Goal: Transaction & Acquisition: Purchase product/service

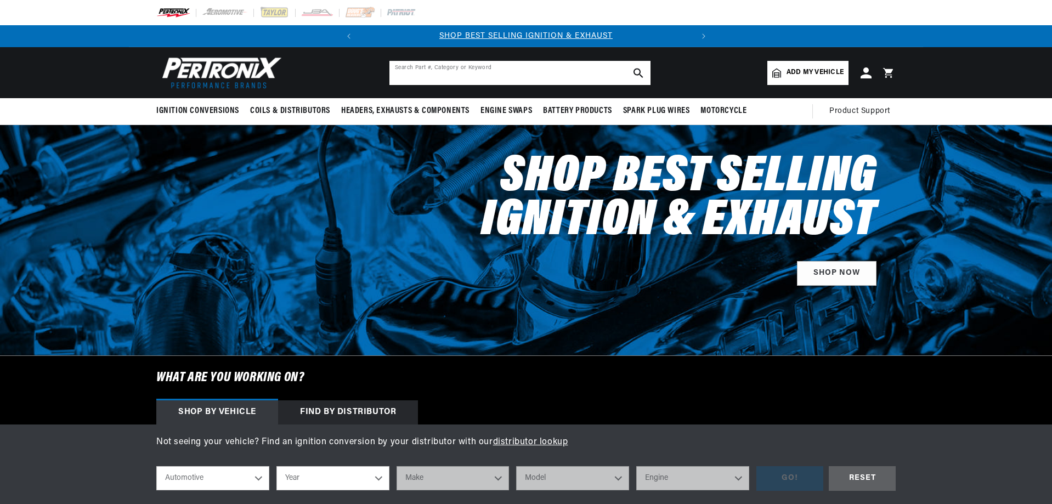
click at [432, 78] on input "text" at bounding box center [519, 73] width 261 height 24
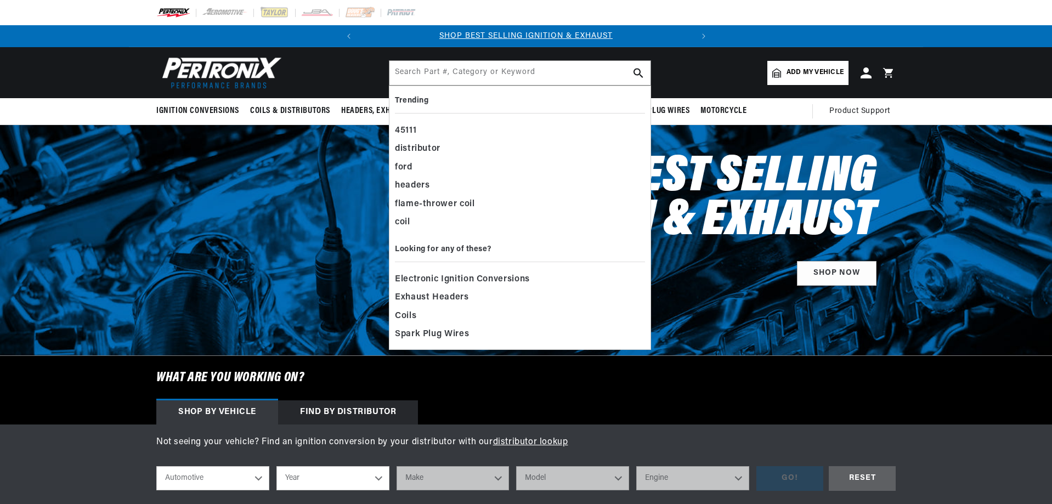
click at [366, 195] on div "Shop Best Selling Ignition & Exhaust SHOP NOW" at bounding box center [525, 216] width 739 height 182
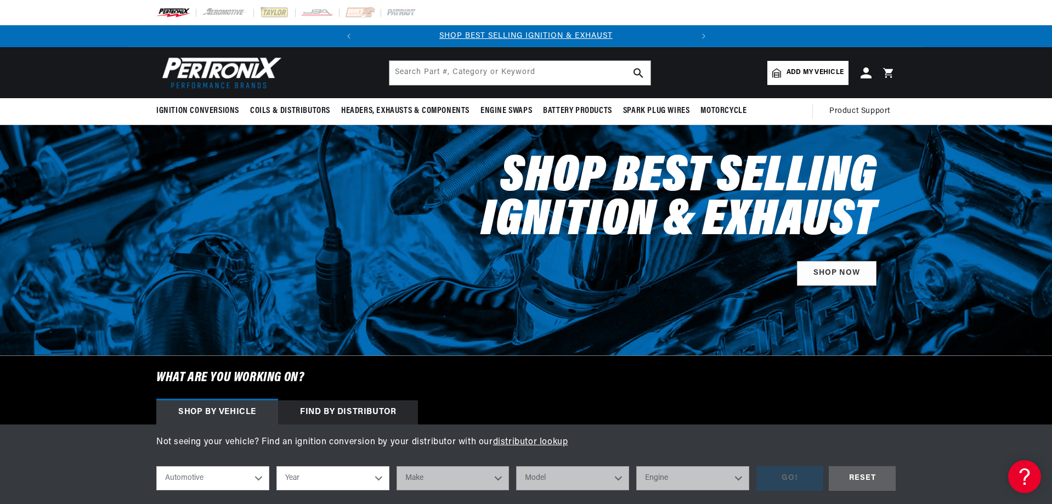
click at [446, 239] on h2 "Shop Best Selling Ignition & Exhaust" at bounding box center [641, 200] width 469 height 88
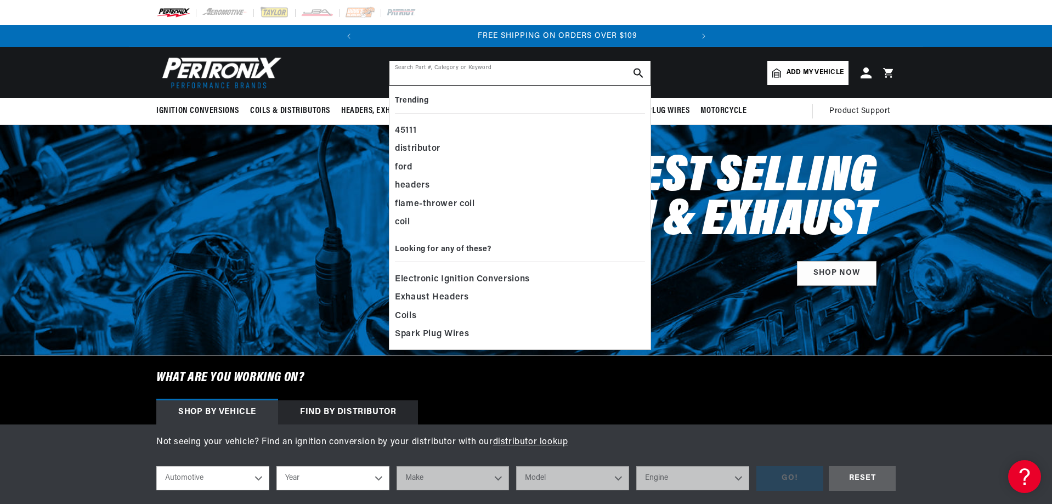
click at [415, 67] on input "text" at bounding box center [519, 73] width 261 height 24
click at [423, 144] on div "distributor" at bounding box center [520, 149] width 250 height 19
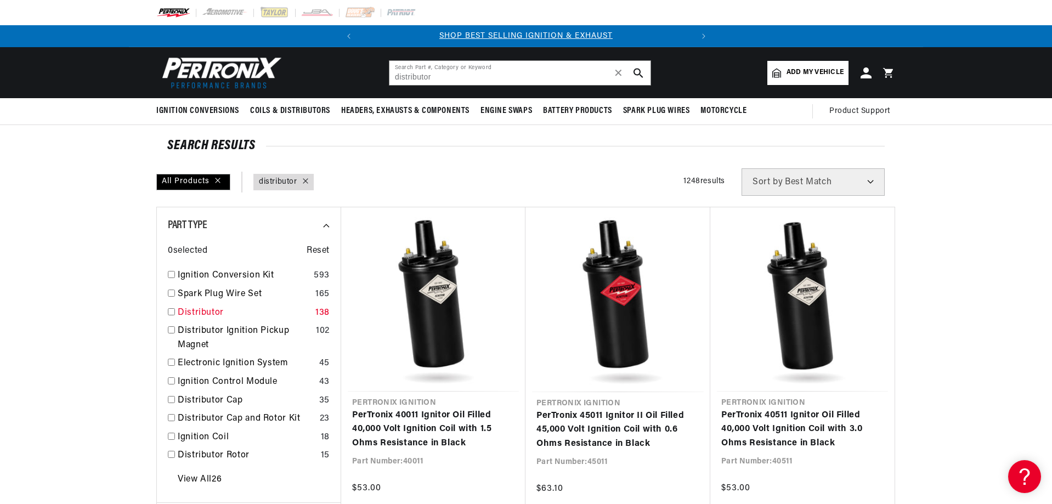
click at [203, 313] on link "Distributor" at bounding box center [244, 313] width 133 height 14
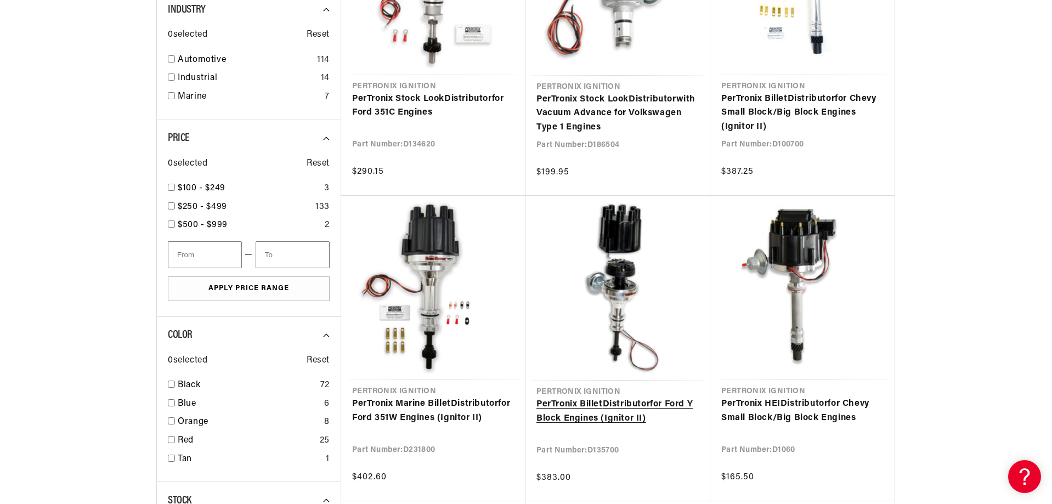
scroll to position [0, 332]
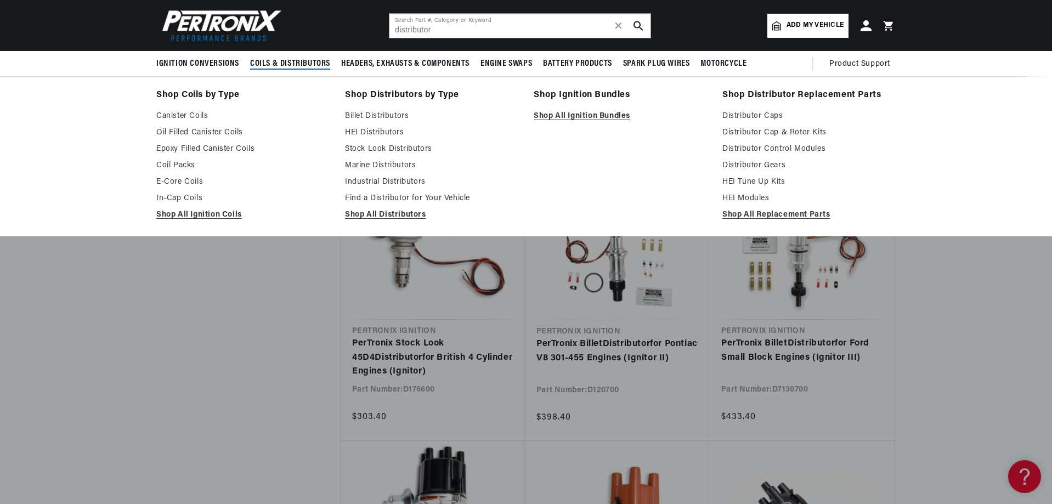
click at [278, 59] on span "Coils & Distributors" at bounding box center [290, 64] width 80 height 12
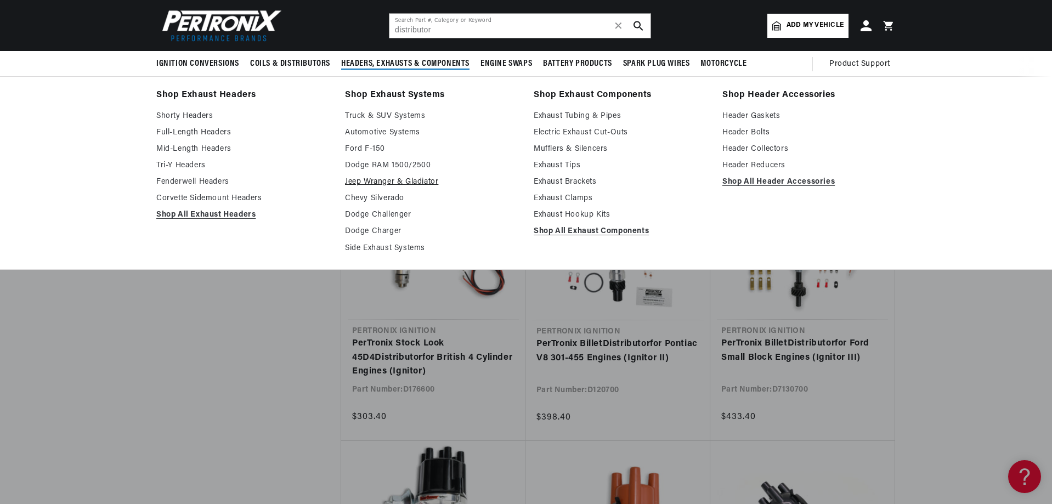
click at [383, 179] on link "Jeep Wranger & Gladiator" at bounding box center [431, 181] width 173 height 13
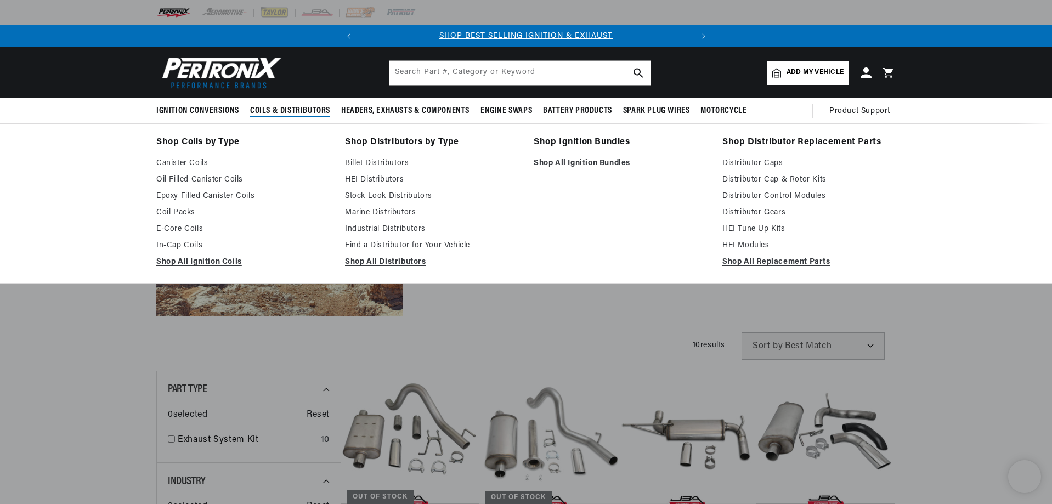
click at [279, 110] on span "Coils & Distributors" at bounding box center [290, 111] width 80 height 12
click at [275, 110] on span "Coils & Distributors" at bounding box center [290, 111] width 80 height 12
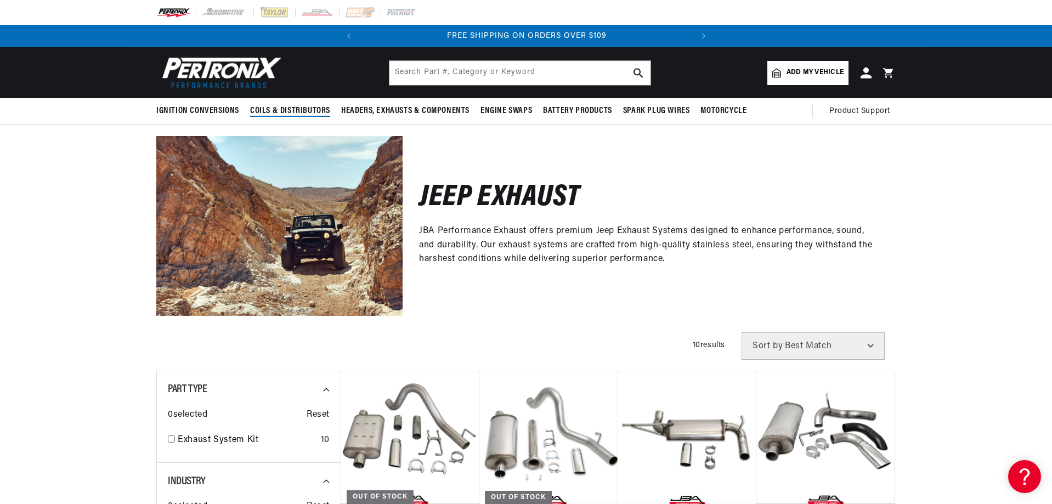
click at [275, 110] on span "Coils & Distributors" at bounding box center [290, 111] width 80 height 12
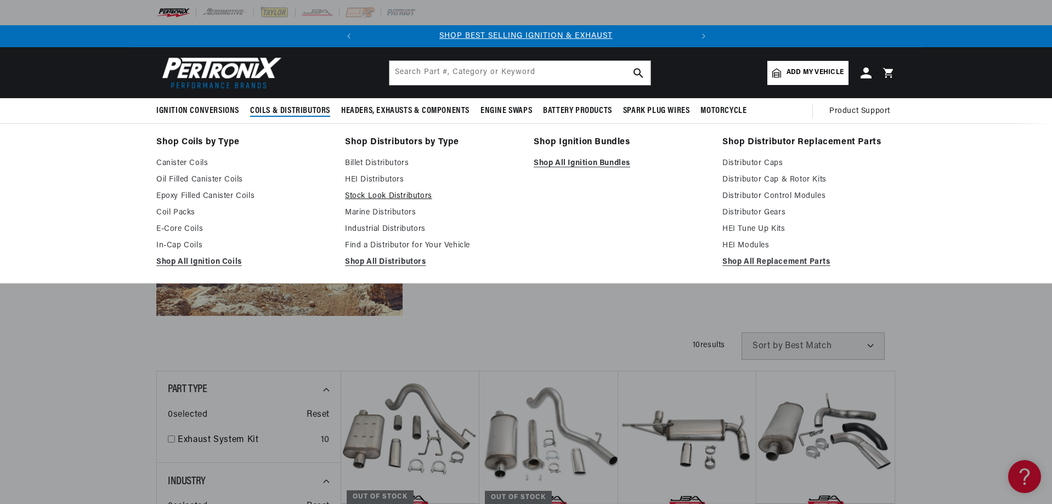
click at [382, 199] on link "Stock Look Distributors" at bounding box center [431, 196] width 173 height 13
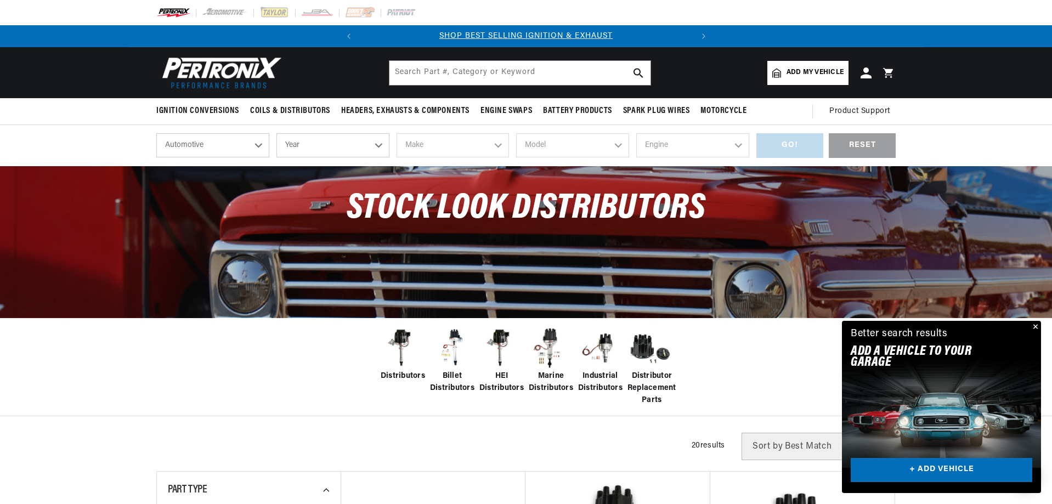
drag, startPoint x: 263, startPoint y: 144, endPoint x: 255, endPoint y: 152, distance: 11.6
click at [262, 144] on select "Automotive Agricultural Industrial Marine Motorcycle" at bounding box center [212, 145] width 113 height 24
click at [156, 133] on select "Automotive Agricultural Industrial Marine Motorcycle" at bounding box center [212, 145] width 113 height 24
drag, startPoint x: 264, startPoint y: 145, endPoint x: 283, endPoint y: 145, distance: 19.2
click at [264, 145] on select "Automotive Agricultural Industrial Marine Motorcycle" at bounding box center [212, 145] width 113 height 24
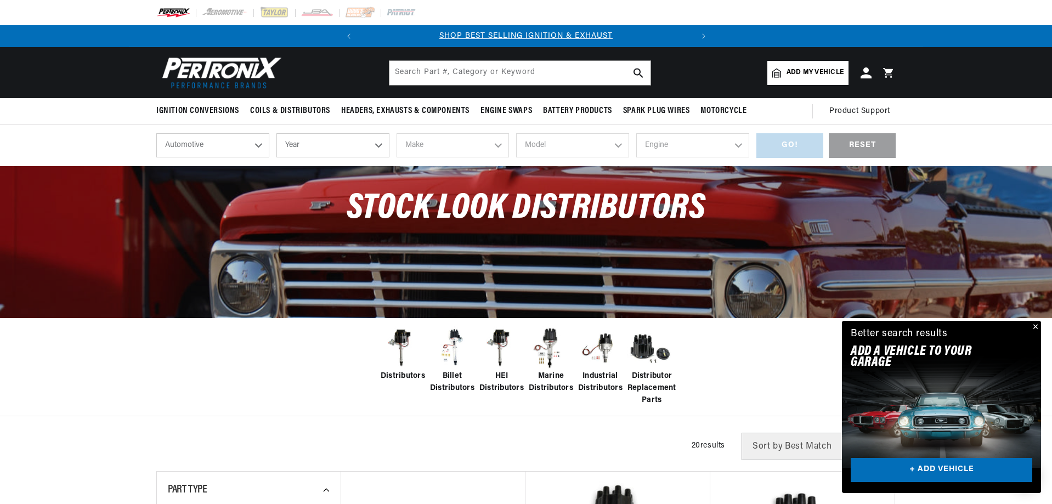
click at [292, 145] on select "Year 2026 2025 2024 2023 2022 2021 2020 2019 2018 2017 2016 2015 2014 2013 2012…" at bounding box center [332, 145] width 113 height 24
select select "1989"
click at [276, 133] on select "Year 2026 2025 2024 2023 2022 2021 2020 2019 2018 2017 2016 2015 2014 2013 2012…" at bounding box center [332, 145] width 113 height 24
select select "1989"
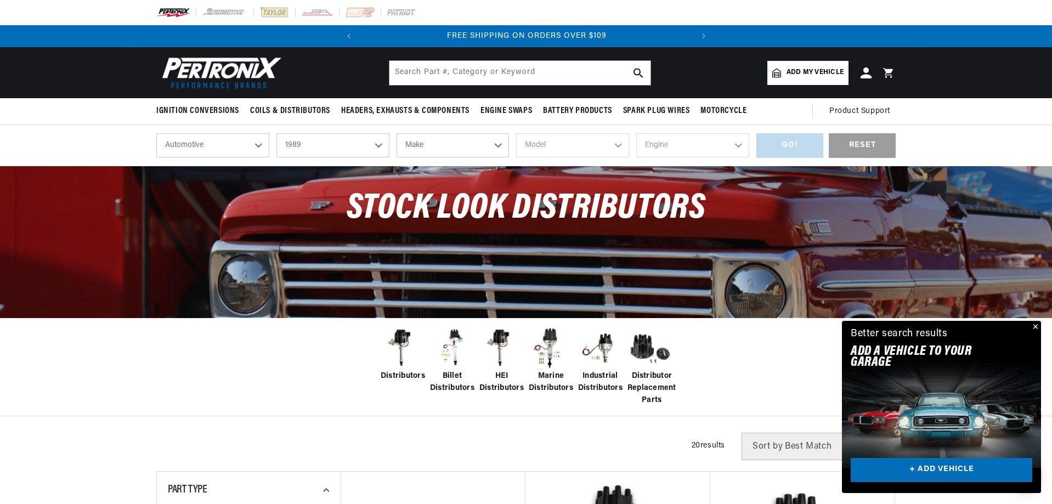
click at [455, 142] on select "Make Buick Cadillac Chevrolet Chrysler Dodge Eagle Ford GMC Hyundai Isuzu Jeep …" at bounding box center [452, 145] width 113 height 24
select select "Jeep"
click at [396, 133] on select "Make Buick Cadillac Chevrolet Chrysler Dodge Eagle Ford GMC Hyundai Isuzu Jeep …" at bounding box center [452, 145] width 113 height 24
select select "Jeep"
click at [548, 145] on select "Model Cherokee Comanche Grand Wagoneer Wagoneer Wrangler" at bounding box center [572, 145] width 113 height 24
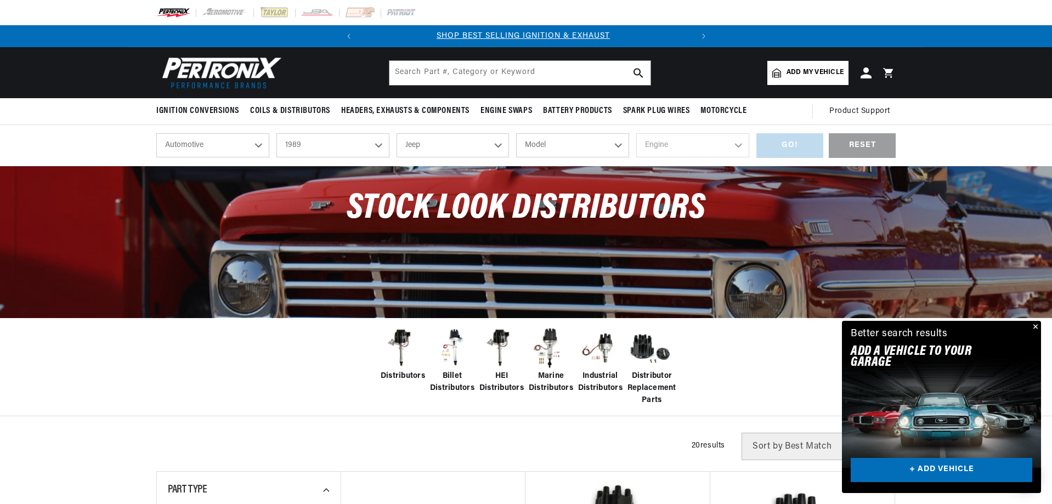
scroll to position [0, 0]
select select "Wrangler"
click at [516, 133] on select "Model Cherokee Comanche Grand Wagoneer Wagoneer Wrangler" at bounding box center [572, 145] width 113 height 24
select select "Wrangler"
click at [675, 147] on select "Engine 2.5L 4.2L" at bounding box center [692, 145] width 113 height 24
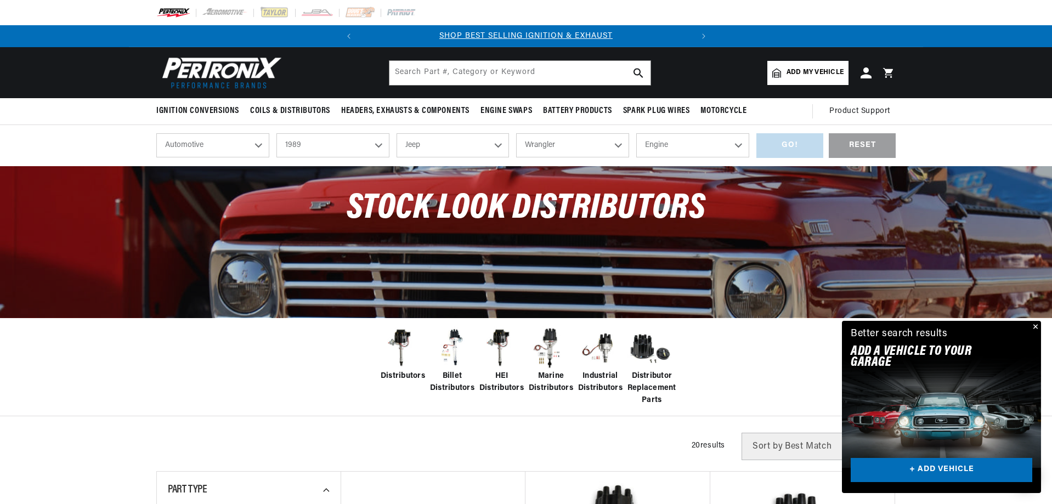
select select "4.2L"
click at [636, 133] on select "Engine 2.5L 4.2L" at bounding box center [692, 145] width 113 height 24
select select "4.2L"
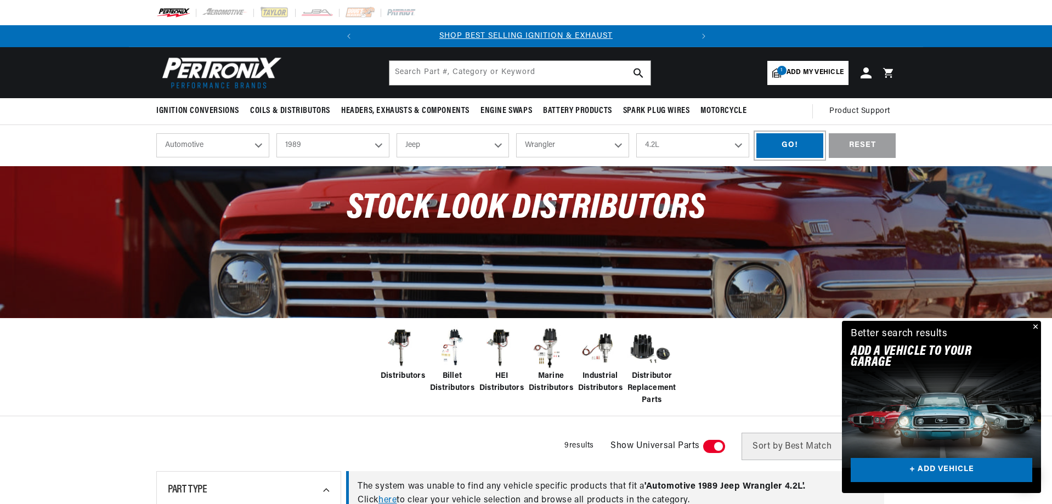
click at [797, 135] on div "GO!" at bounding box center [789, 145] width 67 height 25
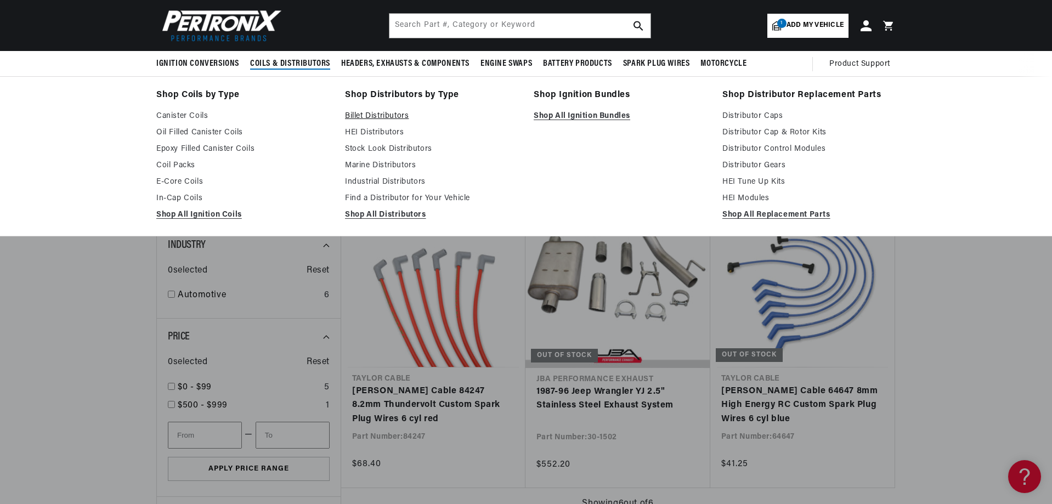
scroll to position [0, 332]
click at [366, 131] on link "HEI Distributors" at bounding box center [431, 132] width 173 height 13
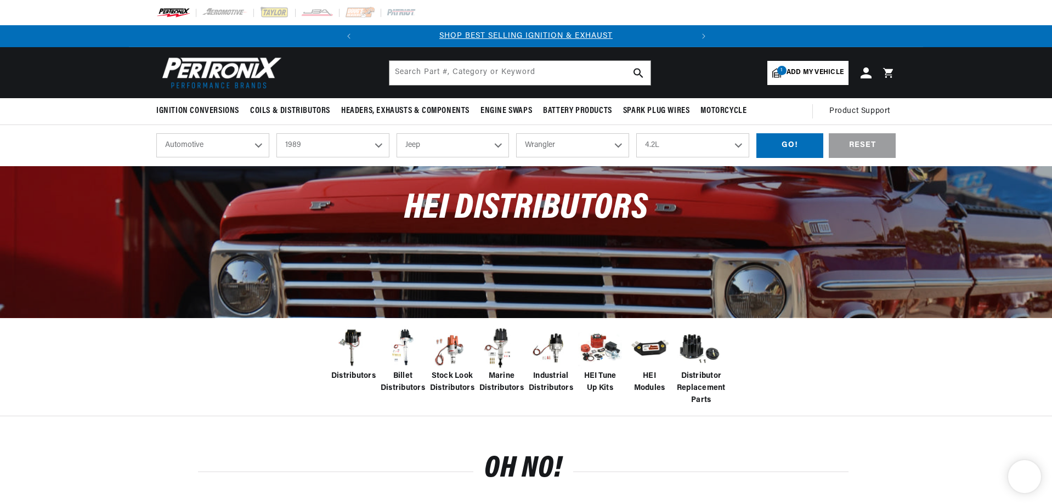
select select "1989"
select select "Jeep"
select select "Wrangler"
select select "4.2L"
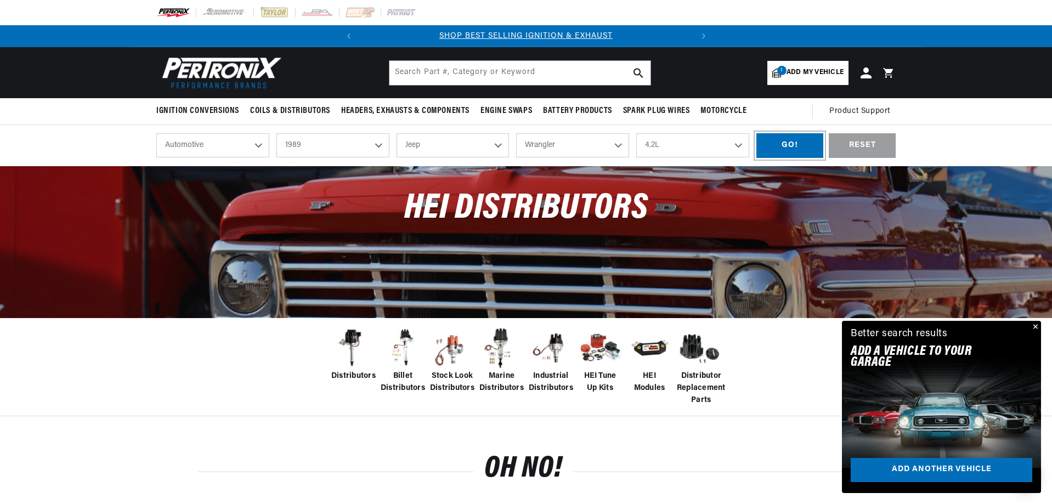
click at [788, 148] on div "GO!" at bounding box center [789, 145] width 67 height 25
